Goal: Check status: Check status

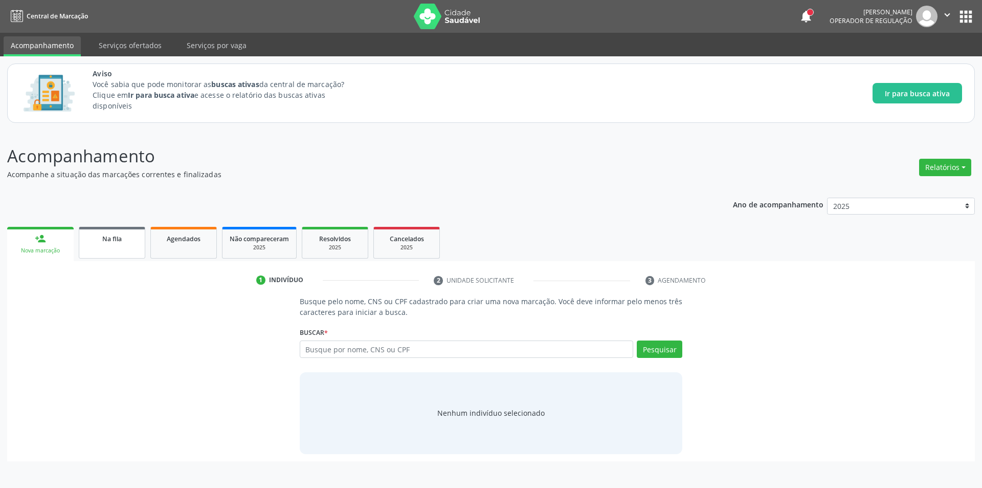
click at [110, 253] on link "Na fila" at bounding box center [112, 243] width 67 height 32
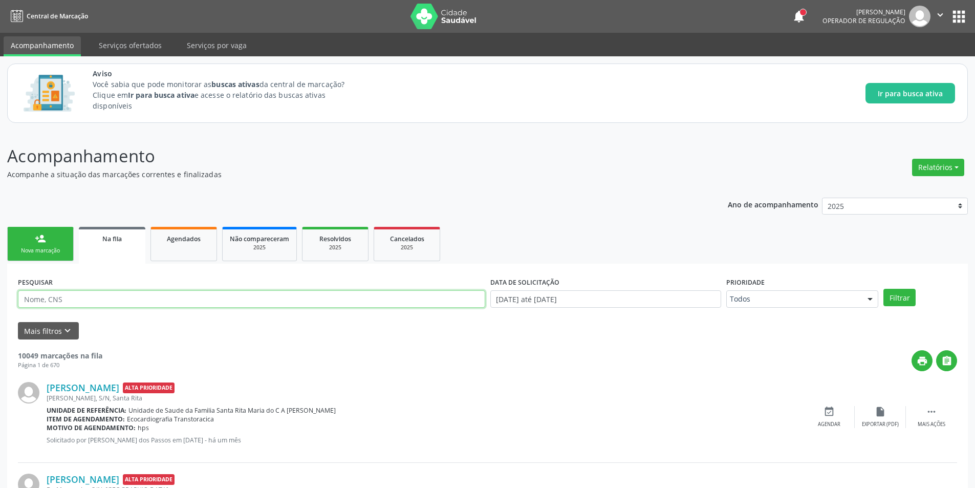
click at [96, 296] on input "text" at bounding box center [251, 298] width 467 height 17
type input "704309590082399"
click at [908, 301] on button "Filtrar" at bounding box center [899, 297] width 32 height 17
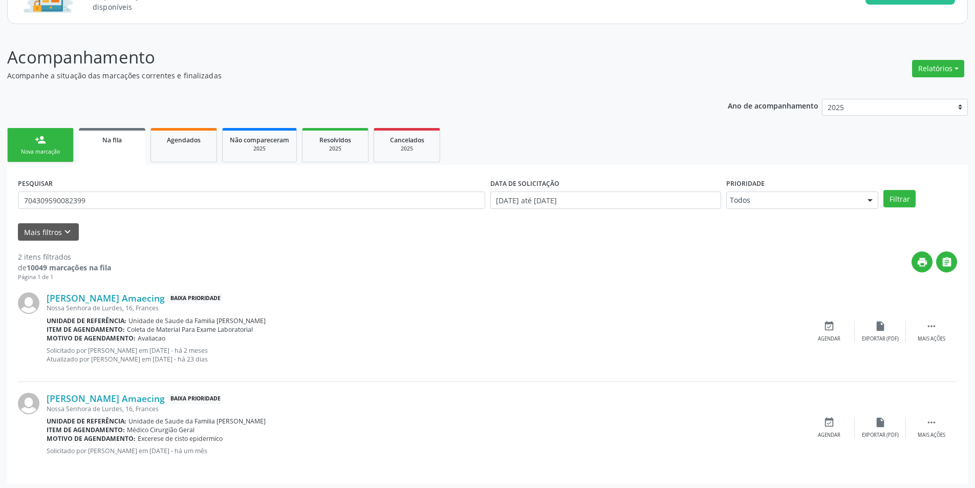
scroll to position [102, 0]
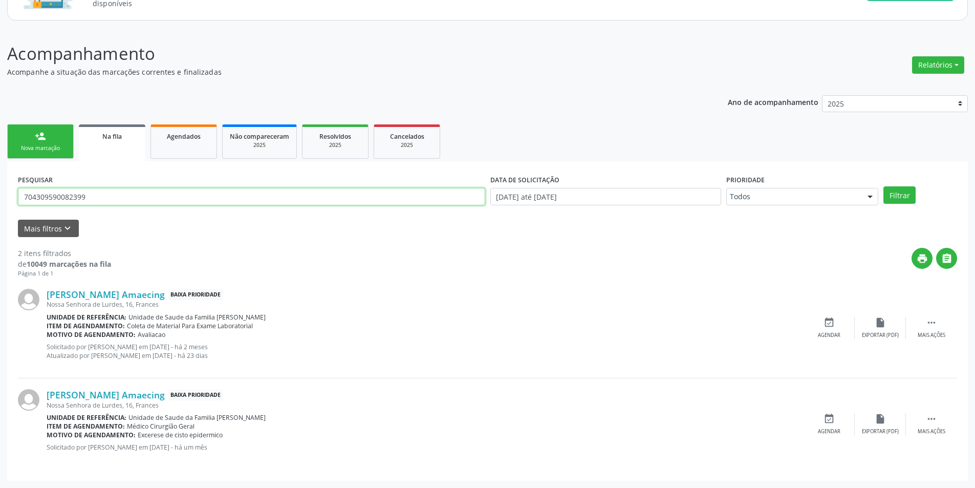
click at [67, 199] on input "704309590082399" at bounding box center [251, 196] width 467 height 17
type input "708908733826317"
click at [896, 199] on button "Filtrar" at bounding box center [899, 194] width 32 height 17
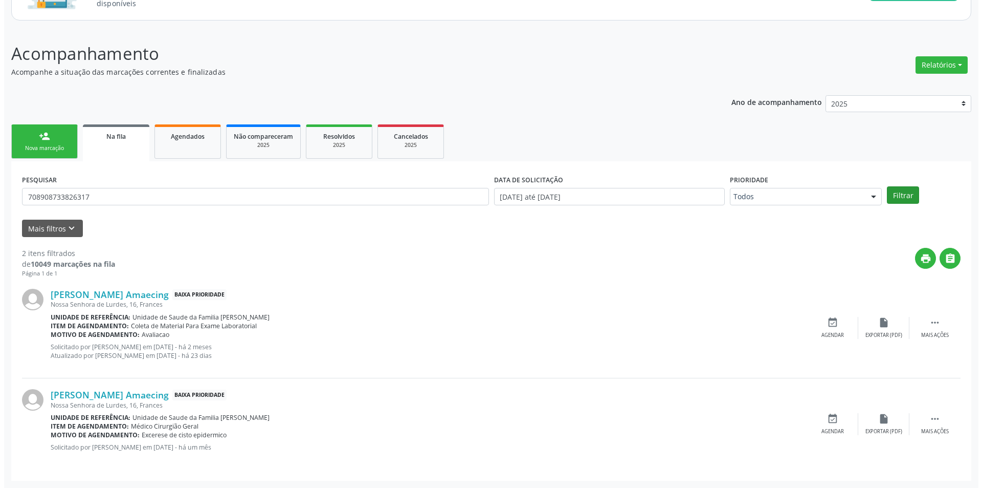
scroll to position [0, 0]
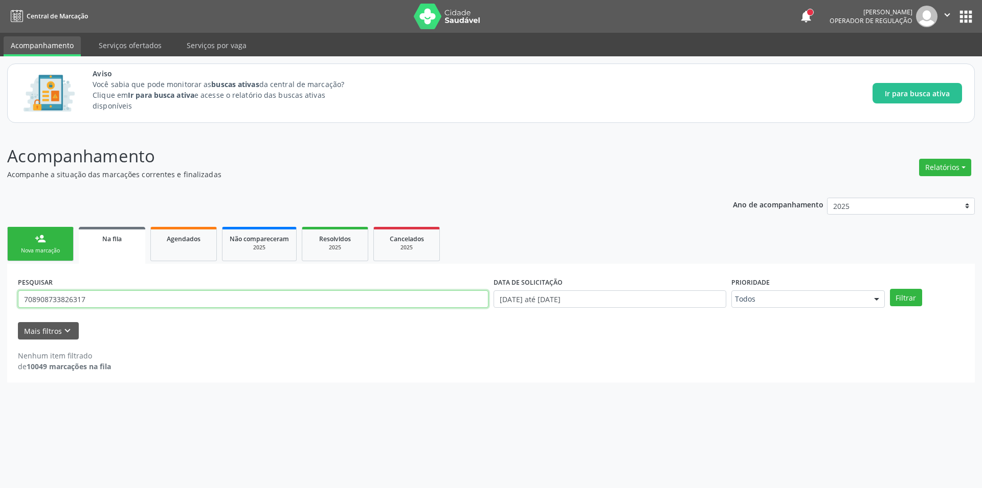
click at [51, 298] on input "708908733826317" at bounding box center [253, 298] width 471 height 17
